Goal: Task Accomplishment & Management: Complete application form

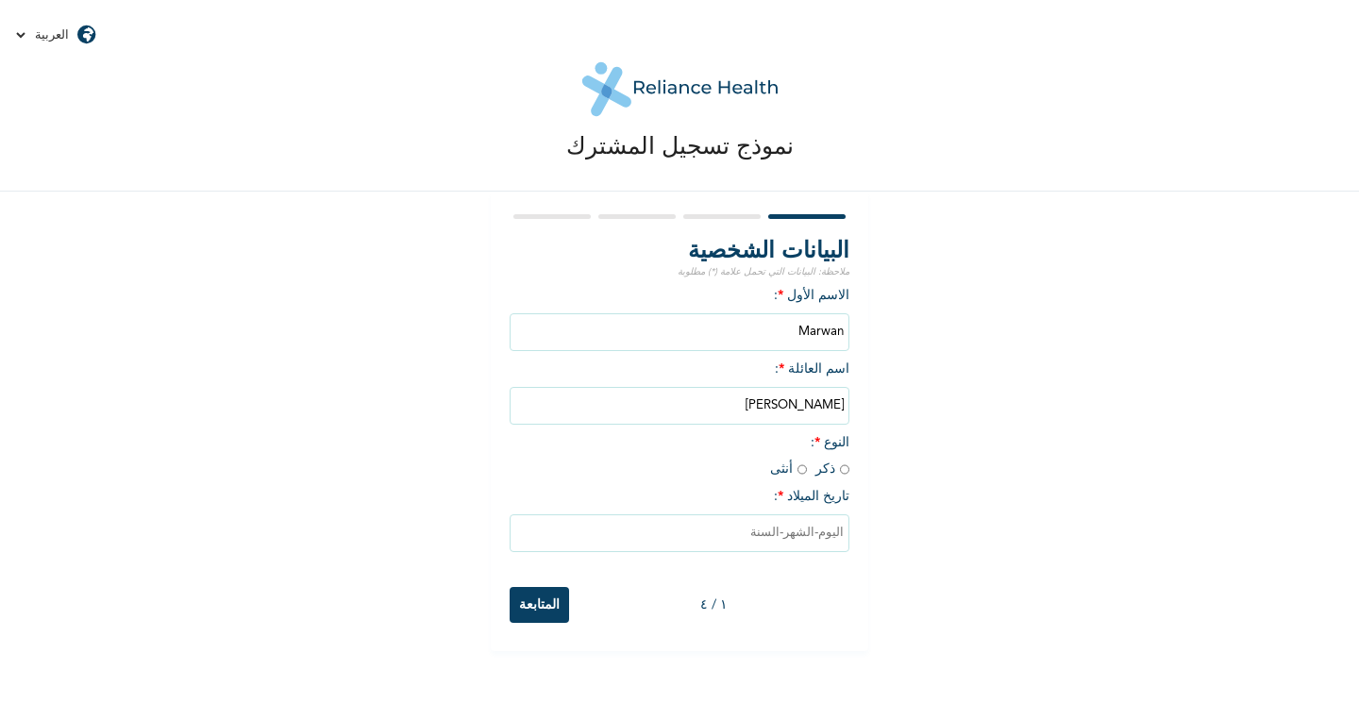
drag, startPoint x: 790, startPoint y: 413, endPoint x: 856, endPoint y: 412, distance: 66.1
click at [856, 412] on div "البيانات الشخصية ملاحظة: البيانات التي تحمل علامة (*) مطلوبة الاسم الأول * : [P…" at bounding box center [680, 422] width 378 height 460
click at [933, 464] on div "نموذج تسجيل المشترك البيانات الشخصية ملاحظة: البيانات التي تحمل علامة (*) مطلوب…" at bounding box center [679, 325] width 1359 height 651
click at [788, 421] on input "[PERSON_NAME]" at bounding box center [680, 406] width 340 height 38
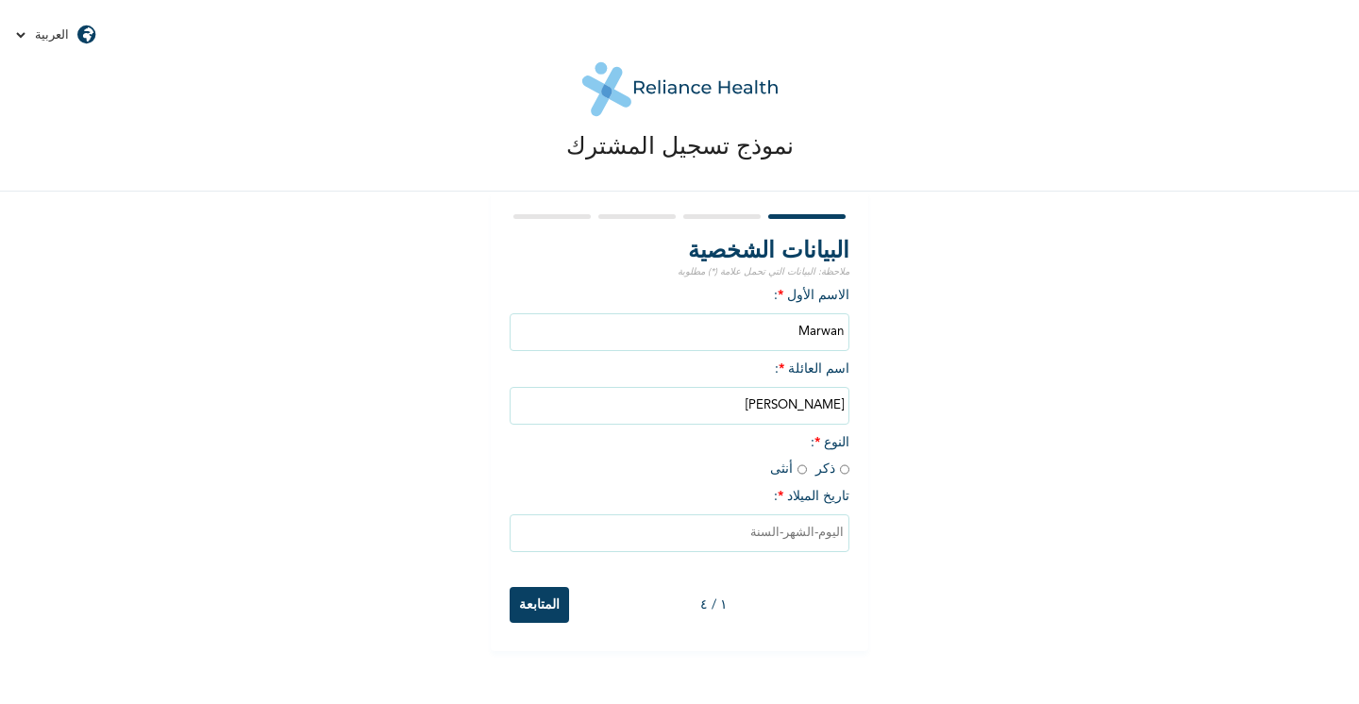
click at [788, 421] on input "[PERSON_NAME]" at bounding box center [680, 406] width 340 height 38
click at [965, 495] on div "نموذج تسجيل المشترك البيانات الشخصية ملاحظة: البيانات التي تحمل علامة (*) مطلوب…" at bounding box center [679, 325] width 1359 height 651
click at [849, 479] on input "radio" at bounding box center [844, 470] width 9 height 18
radio input "true"
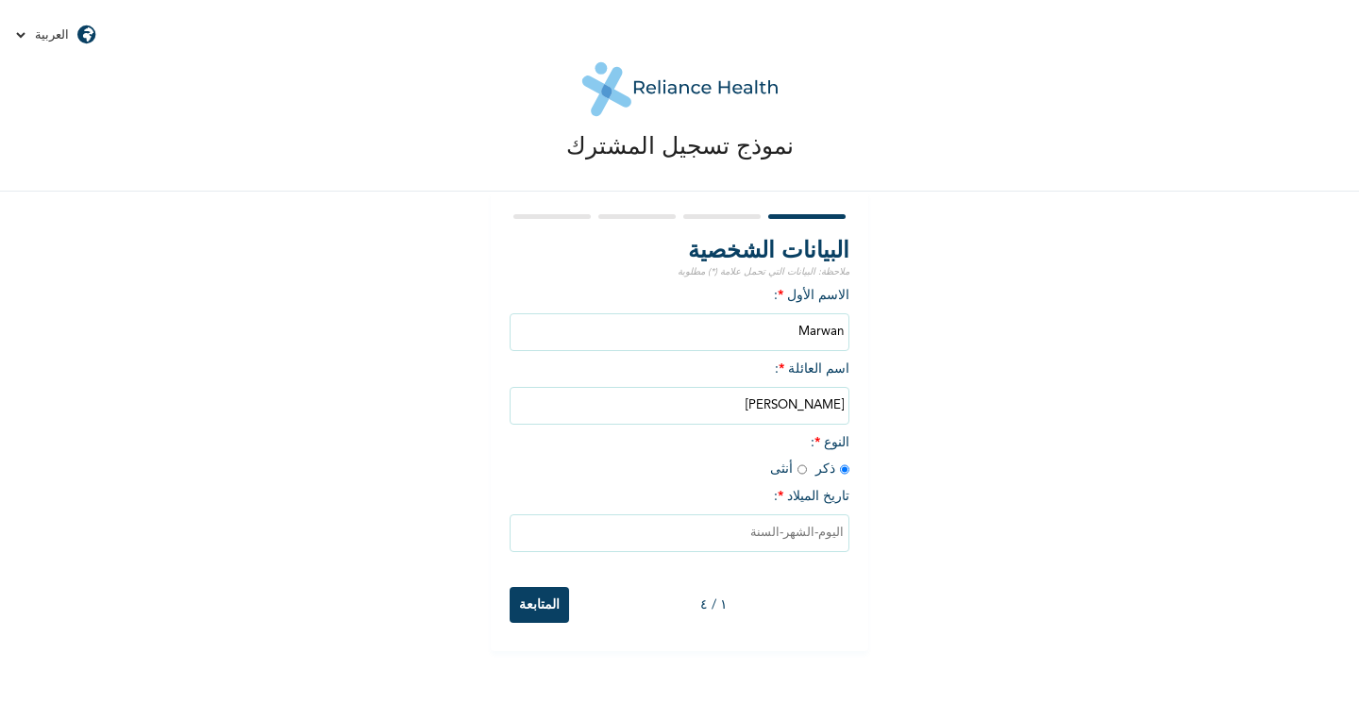
click at [821, 547] on input "text" at bounding box center [680, 533] width 340 height 38
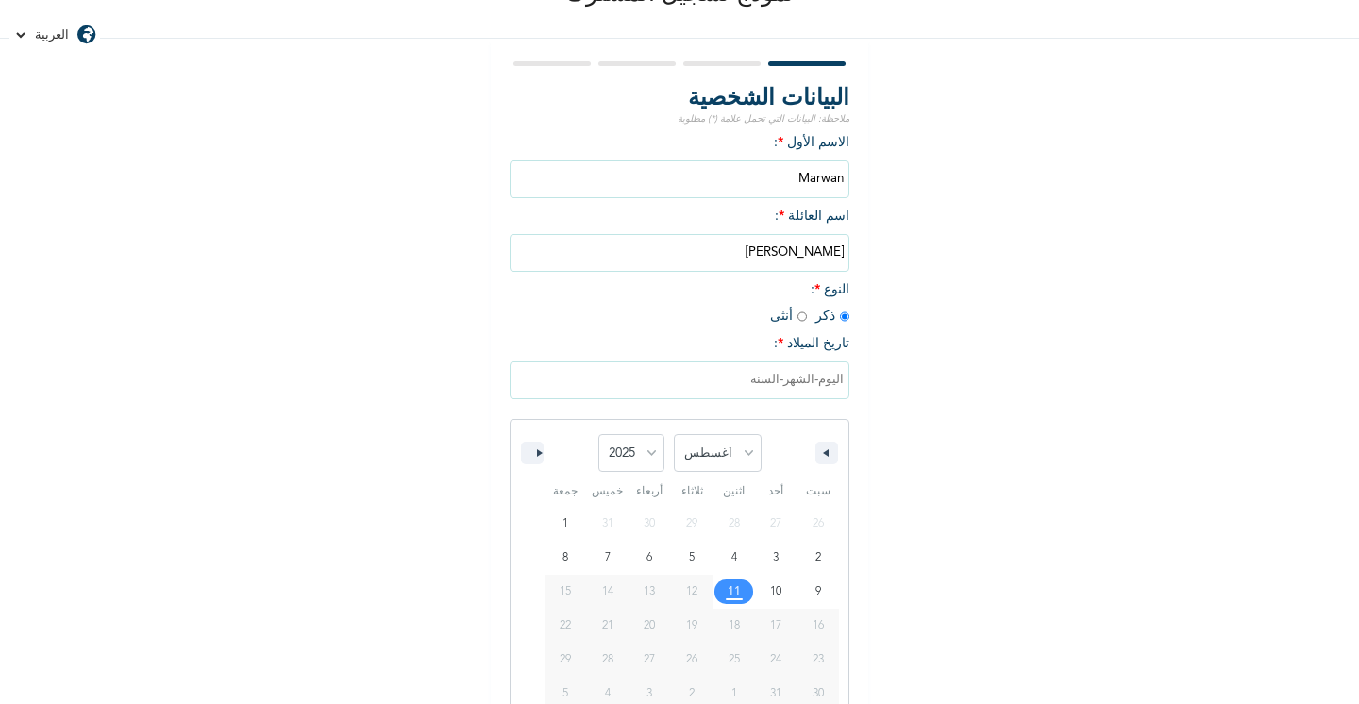
scroll to position [189, 0]
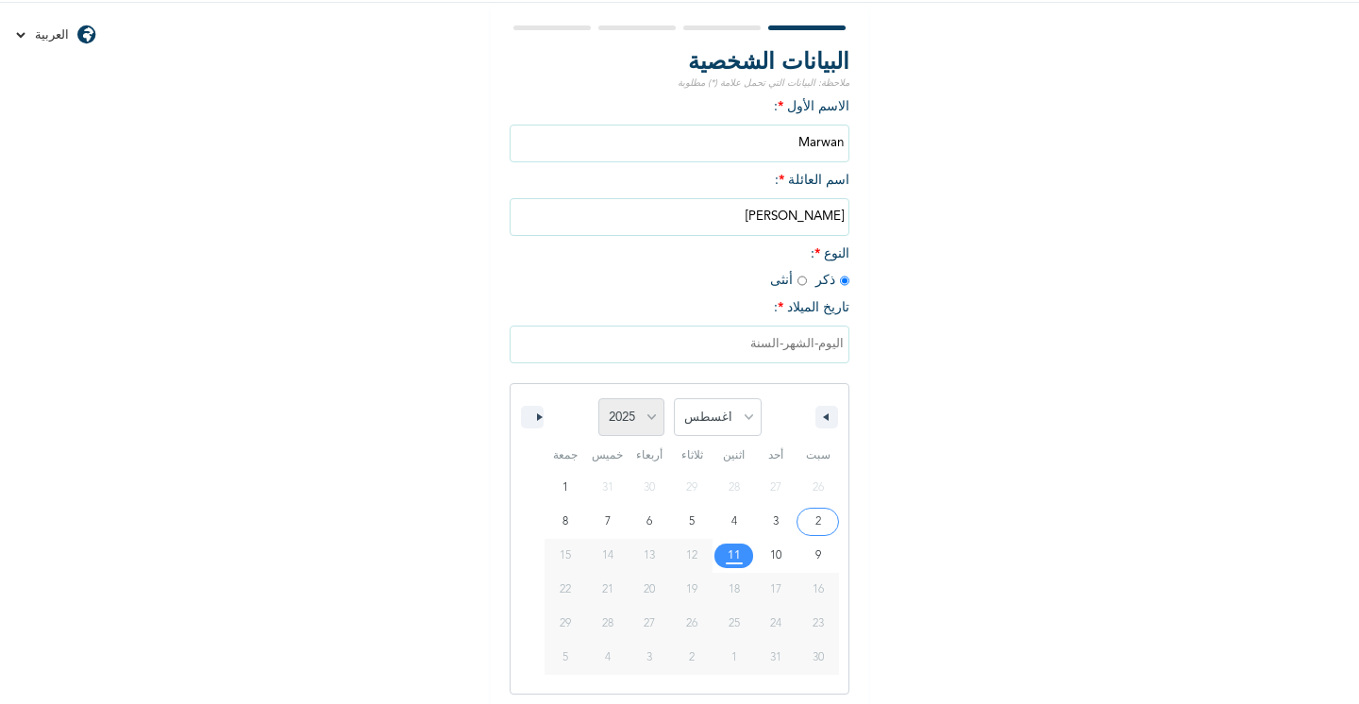
click at [654, 428] on select "2025 2024 2023 2022 2021 2020 2019 2018 2017 2016 2015 2014 2013 2012 2011 2010…" at bounding box center [631, 417] width 66 height 38
click at [714, 428] on select "[DATE] فبراير مارس أبريل مايو يونيو يوليو أغسطس سبتمبر أكتوبر نوفمبر ديسمبر" at bounding box center [718, 417] width 88 height 38
select select "5"
type input "[DATE]"
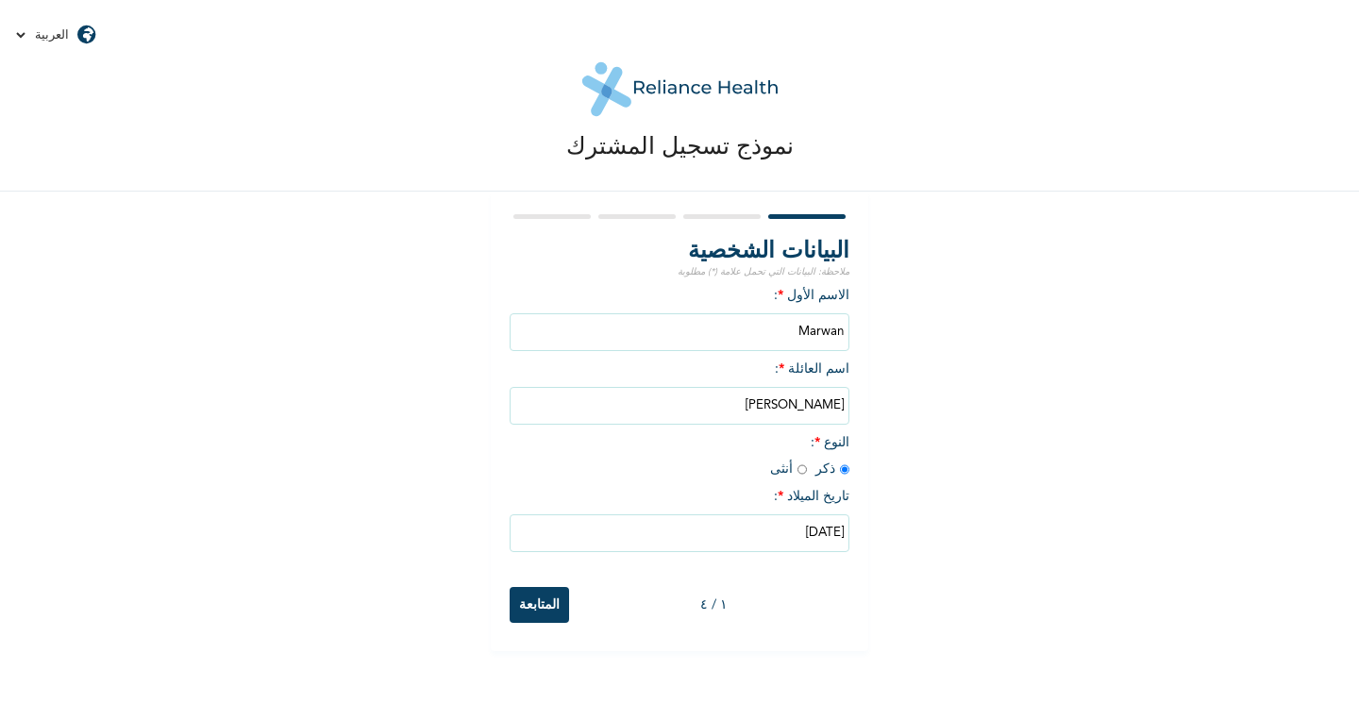
click at [806, 413] on input "[PERSON_NAME]" at bounding box center [680, 406] width 340 height 38
click at [793, 414] on input "[PERSON_NAME]" at bounding box center [680, 406] width 340 height 38
click at [54, 29] on select "العربية English" at bounding box center [43, 35] width 59 height 14
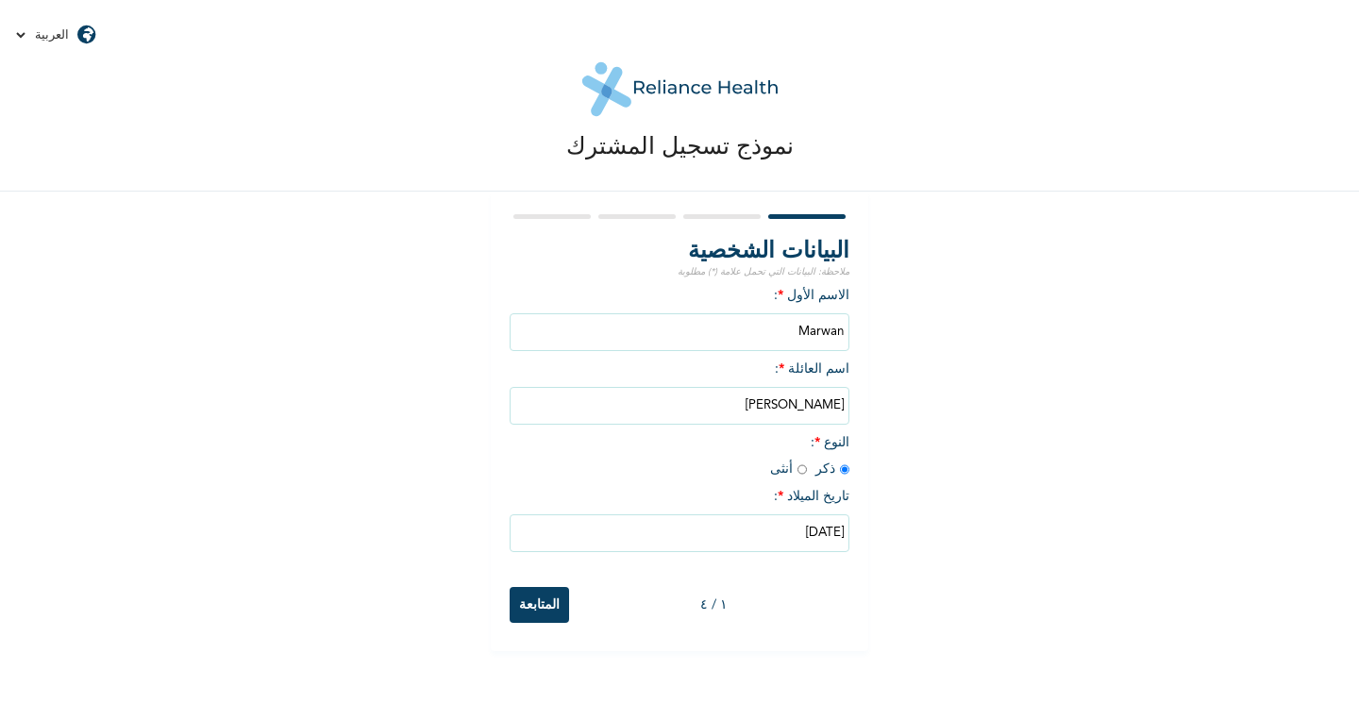
select select "en"
type input "[DATE]"
type input "Next"
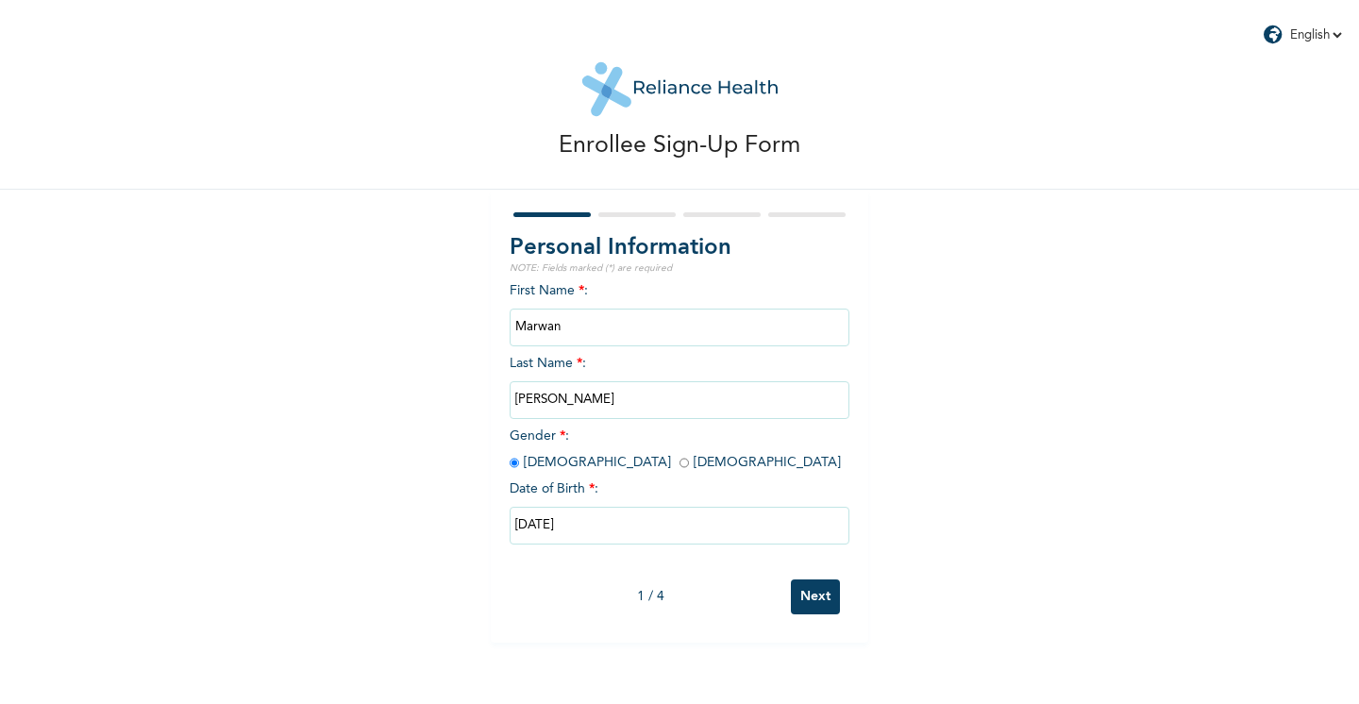
click at [817, 599] on input "Next" at bounding box center [815, 597] width 49 height 35
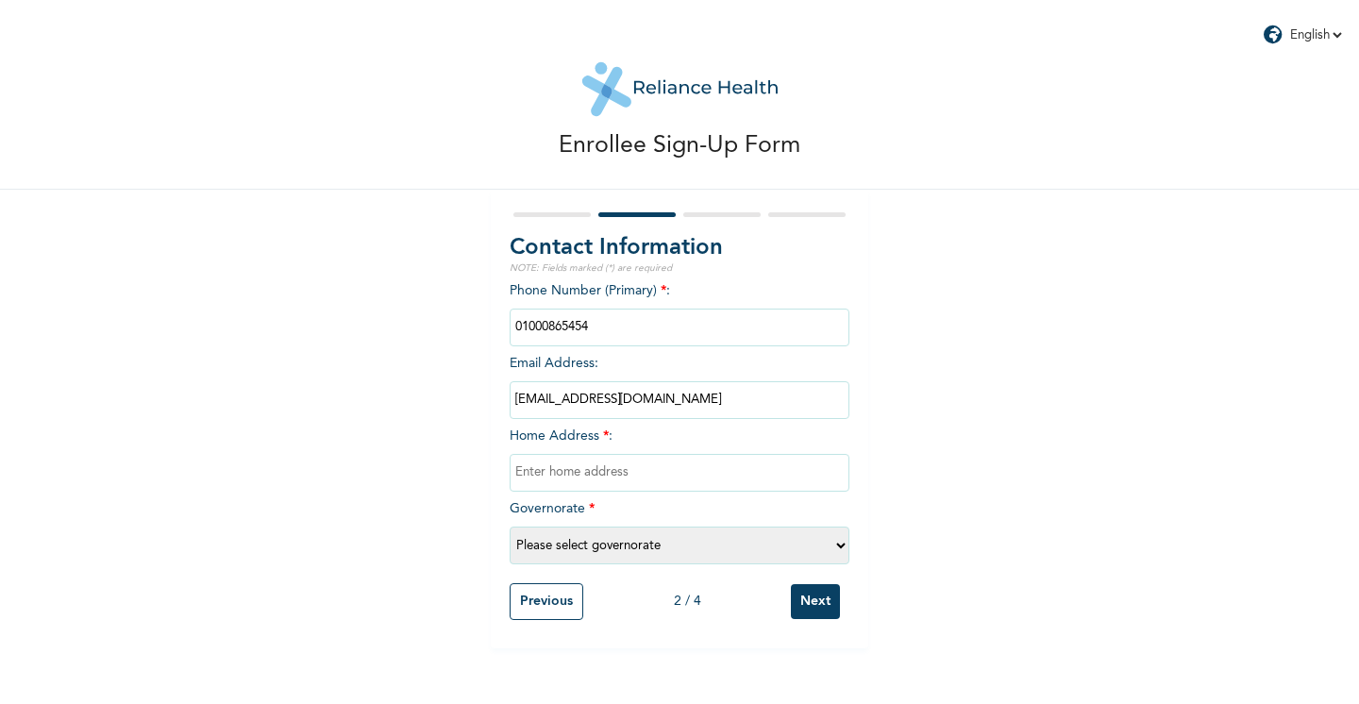
click at [584, 473] on input "text" at bounding box center [680, 473] width 340 height 38
type input "[EMAIL_ADDRESS][DOMAIN_NAME]"
click at [594, 542] on select "Please select governorate [GEOGRAPHIC_DATA] أسيوط أسوان البحيرة [GEOGRAPHIC_DAT…" at bounding box center [680, 546] width 340 height 38
select select "6"
click at [814, 601] on input "Next" at bounding box center [815, 601] width 49 height 35
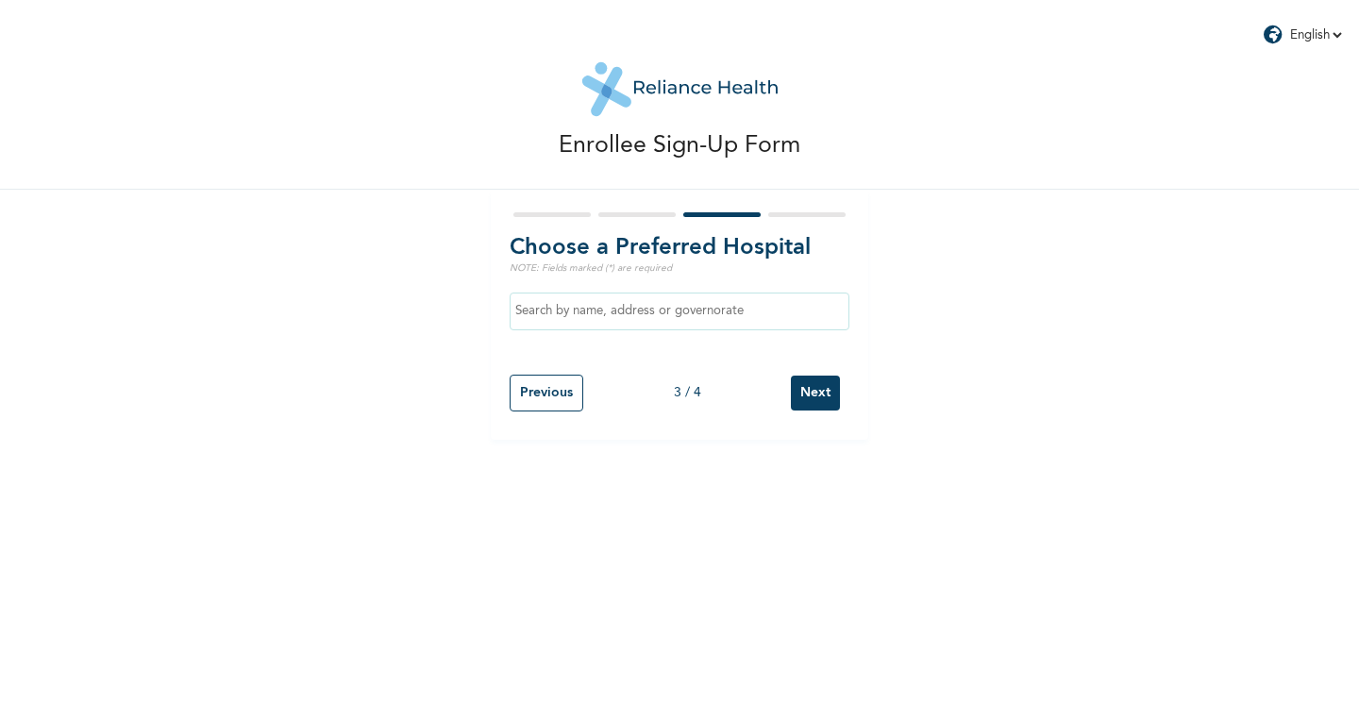
click at [582, 315] on input "text" at bounding box center [680, 312] width 340 height 38
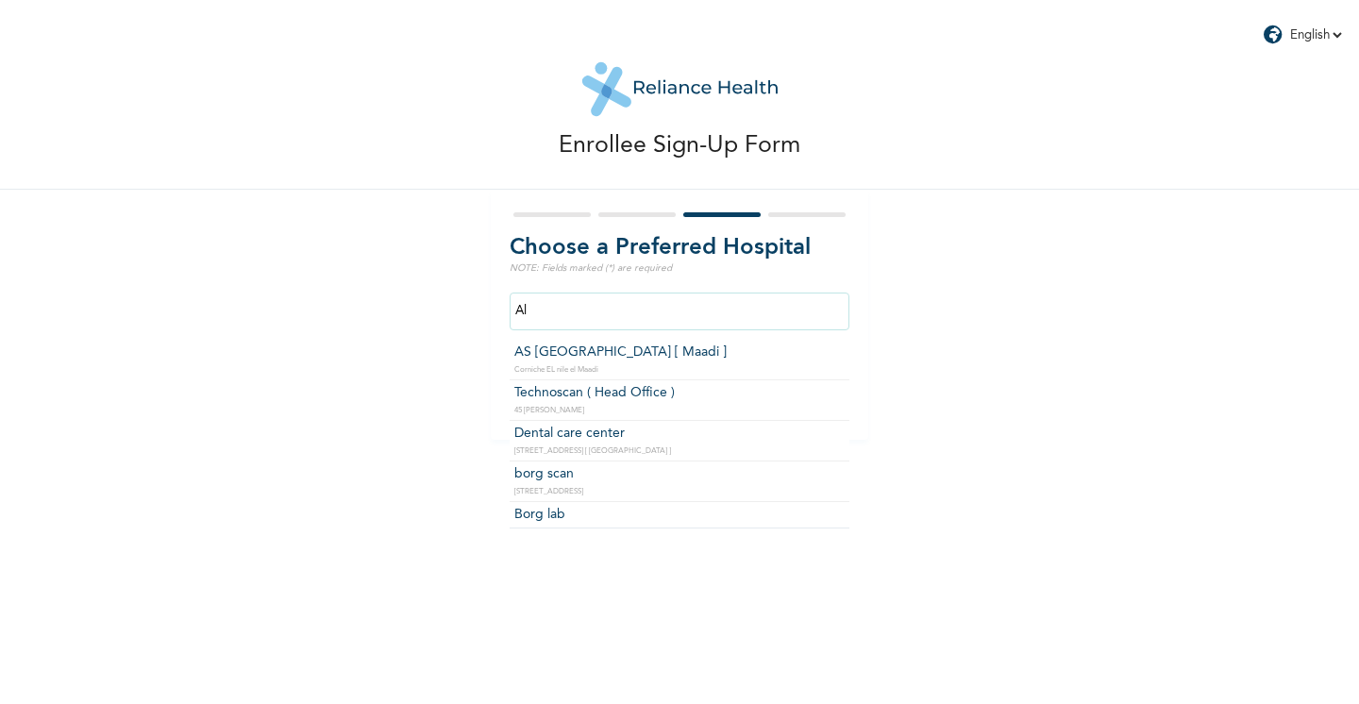
type input "A"
type input "S"
click at [601, 315] on input "text" at bounding box center [680, 312] width 340 height 38
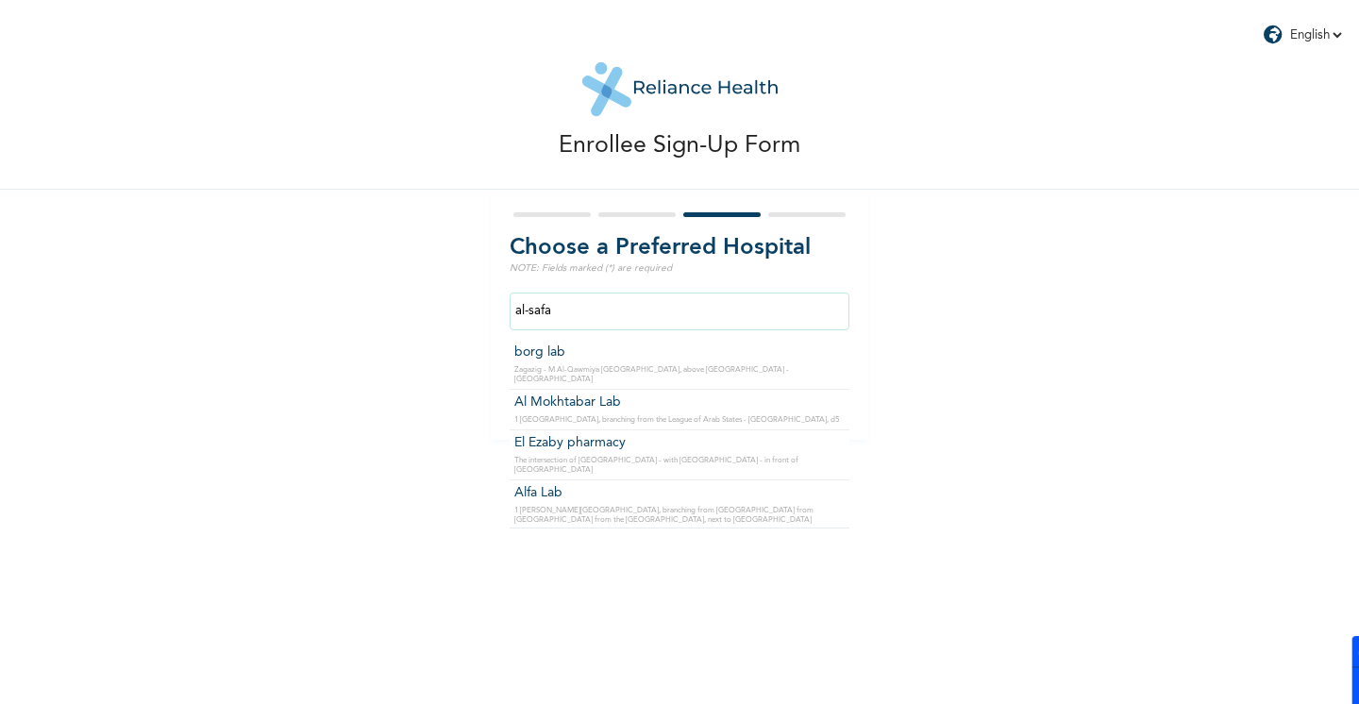
type input "Alfa Lab"
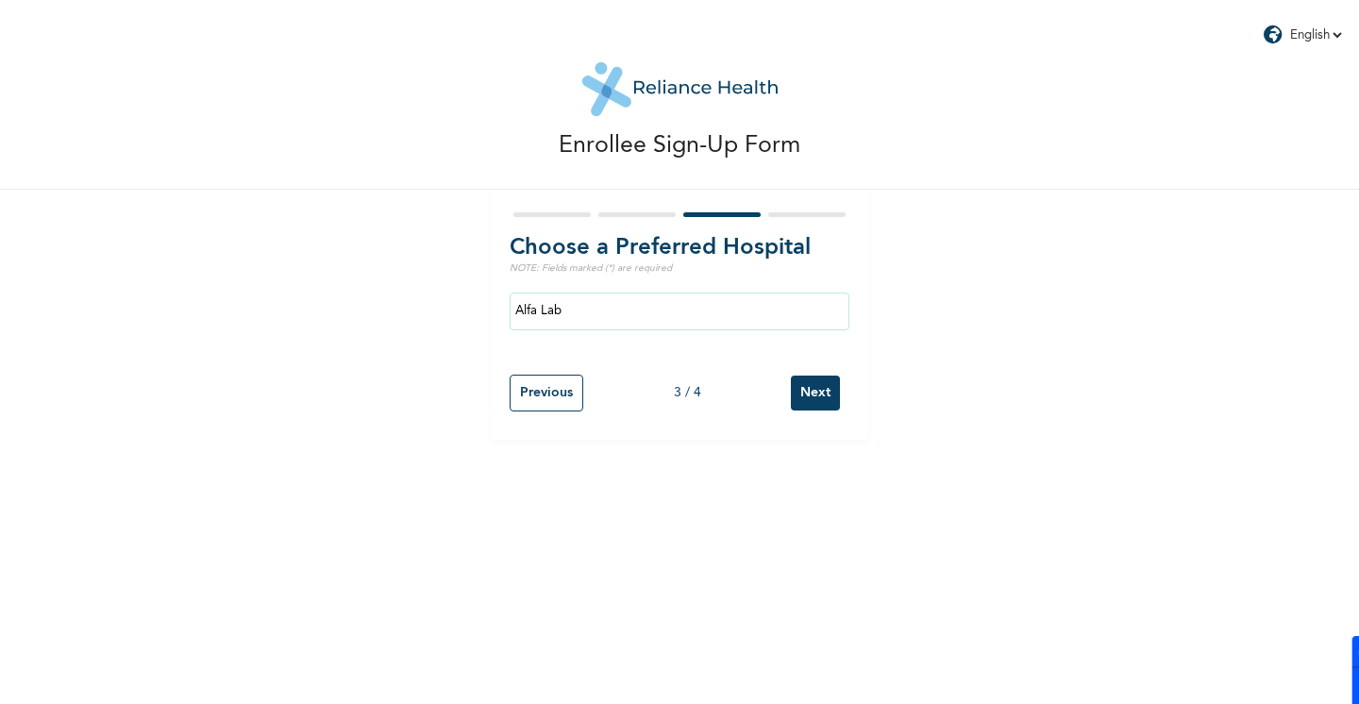
click at [819, 392] on input "Next" at bounding box center [815, 393] width 49 height 35
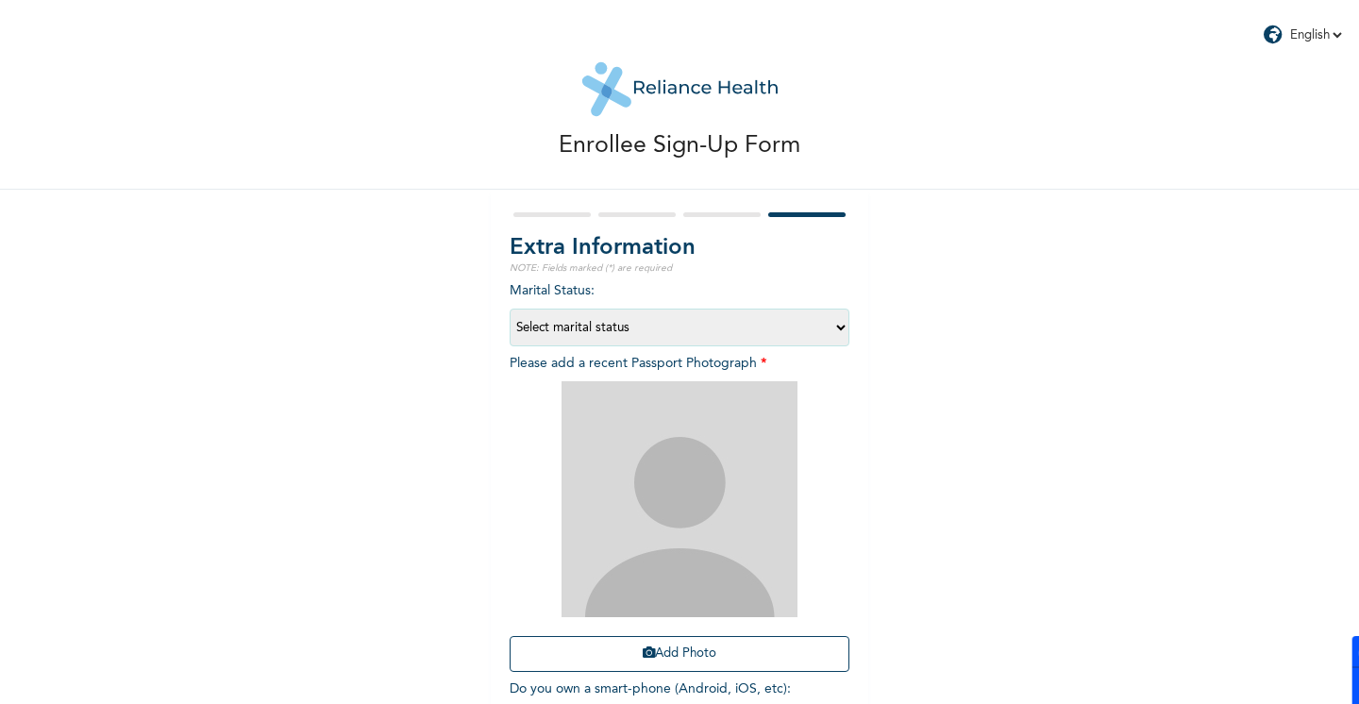
click at [813, 329] on select "Select marital status [DEMOGRAPHIC_DATA] Married [DEMOGRAPHIC_DATA] Widow/[DEMO…" at bounding box center [680, 328] width 340 height 38
select select "2"
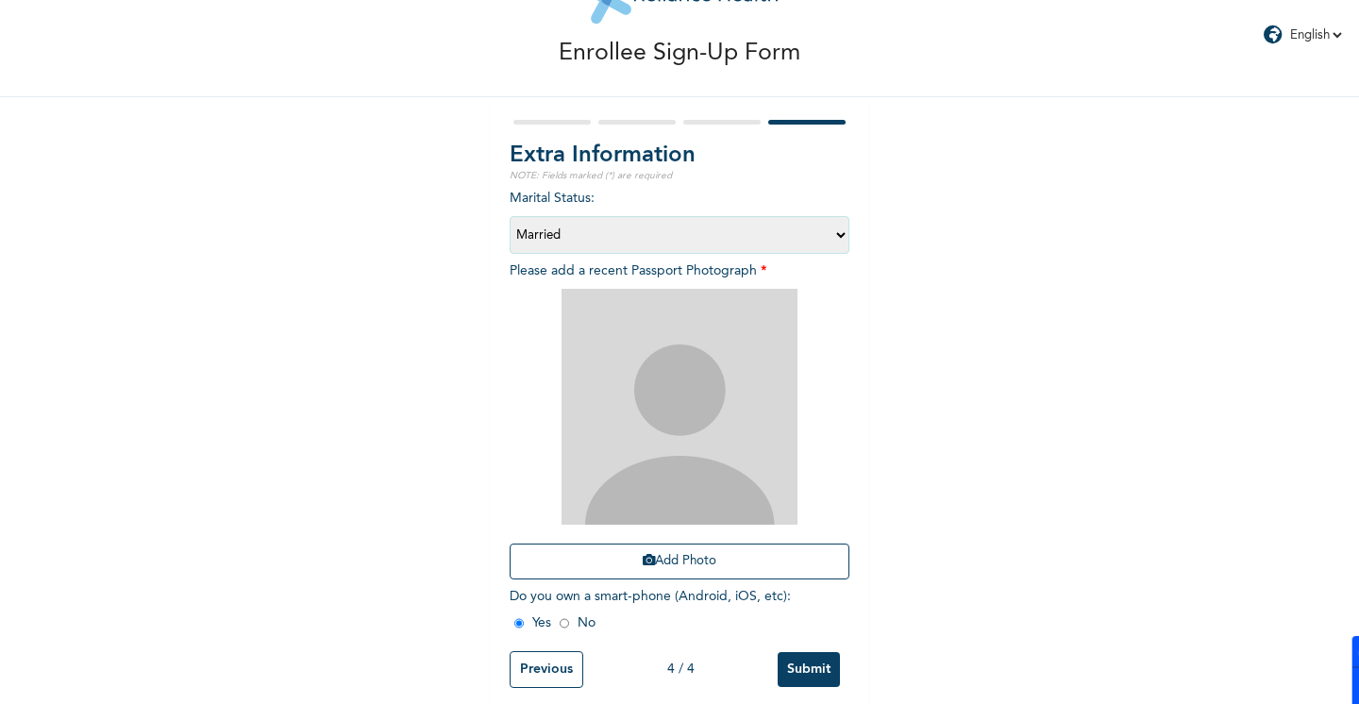
scroll to position [96, 0]
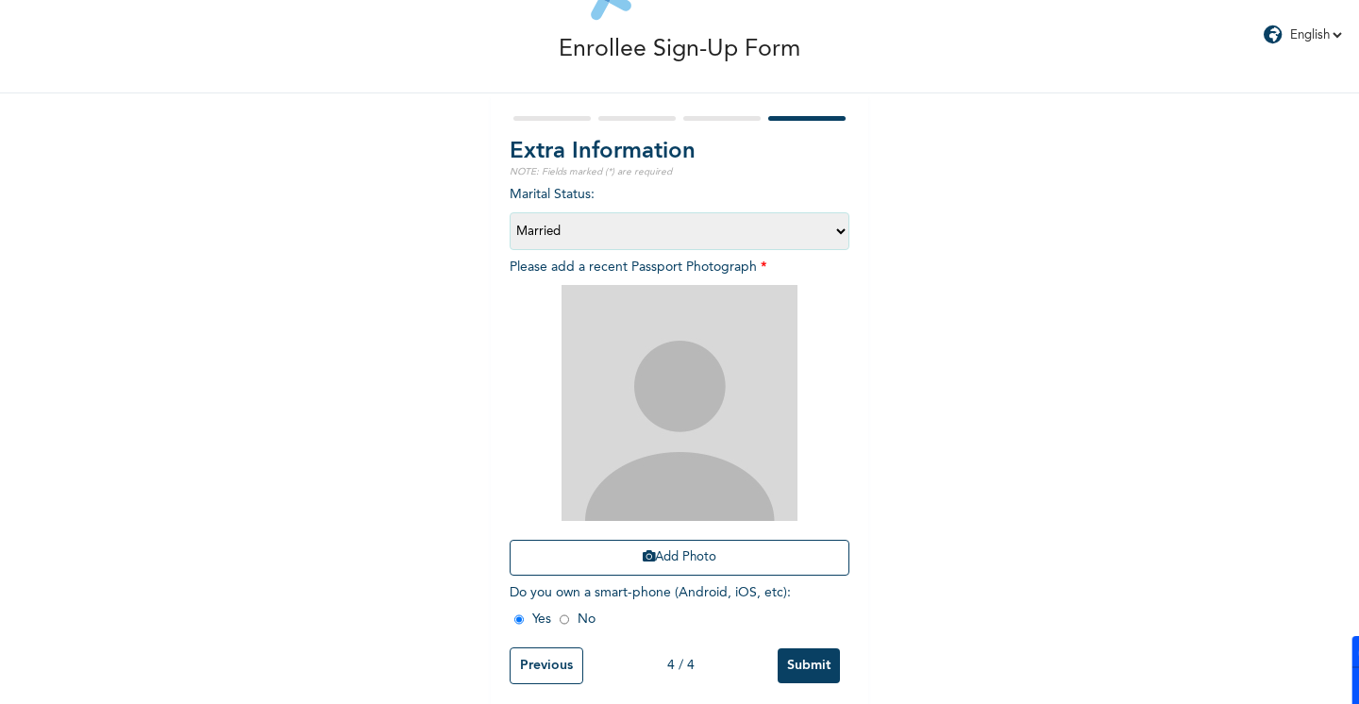
click at [722, 401] on img at bounding box center [680, 403] width 236 height 236
click at [666, 554] on button "Add Photo" at bounding box center [680, 558] width 340 height 36
click at [680, 550] on button "Add Photo" at bounding box center [680, 558] width 340 height 36
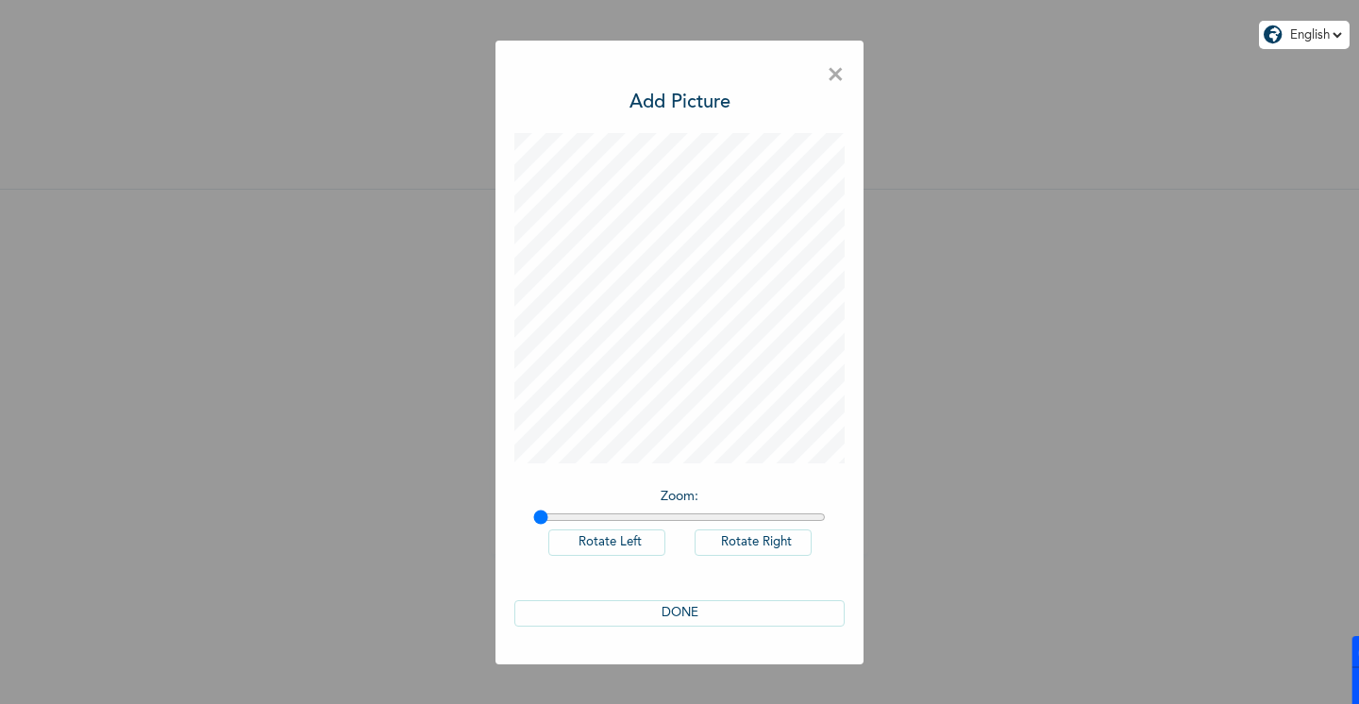
click at [666, 613] on button "DONE" at bounding box center [679, 613] width 330 height 26
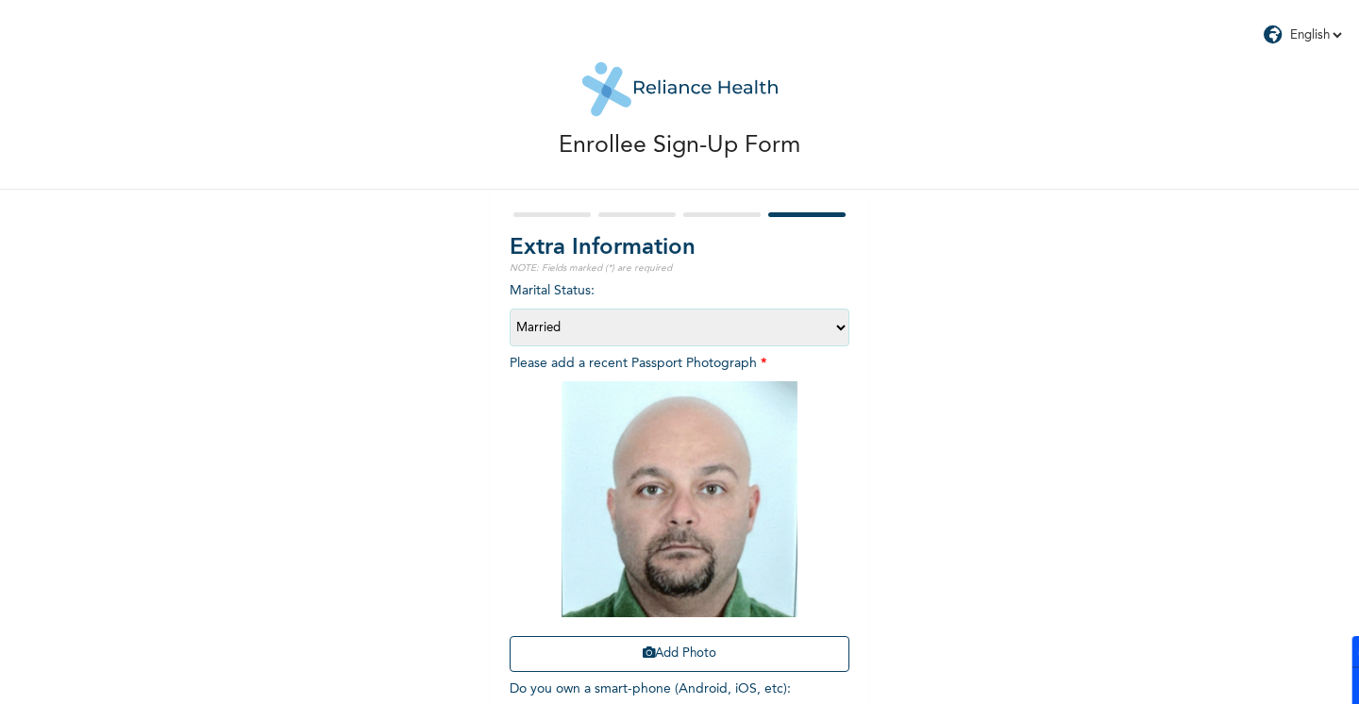
scroll to position [107, 0]
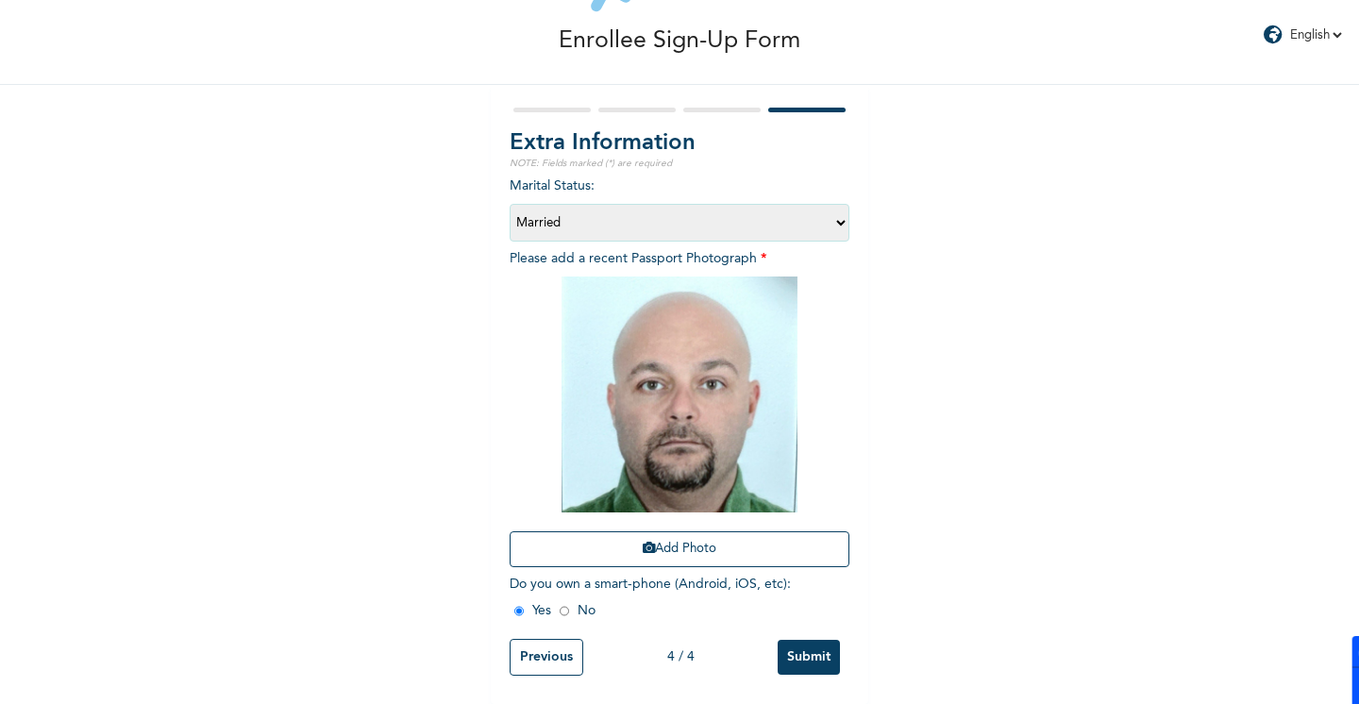
click at [806, 656] on input "Submit" at bounding box center [809, 657] width 62 height 35
